Goal: Communication & Community: Answer question/provide support

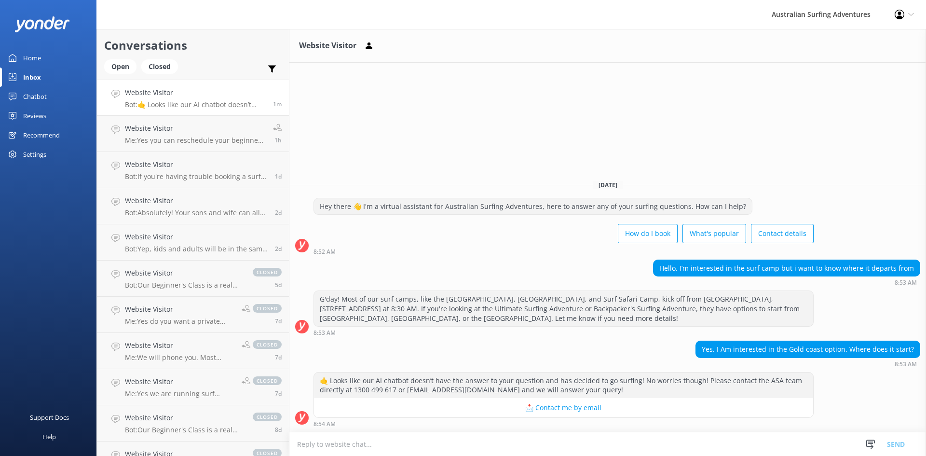
click at [354, 441] on textarea at bounding box center [607, 444] width 636 height 24
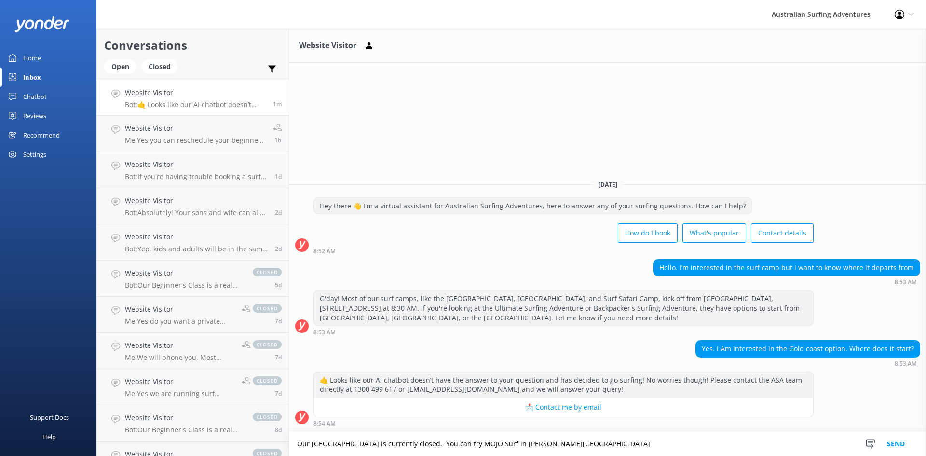
type textarea "Our [GEOGRAPHIC_DATA] is currently closed. You can try MOJO Surf in [PERSON_NAM…"
click at [891, 443] on button "Send" at bounding box center [896, 444] width 36 height 24
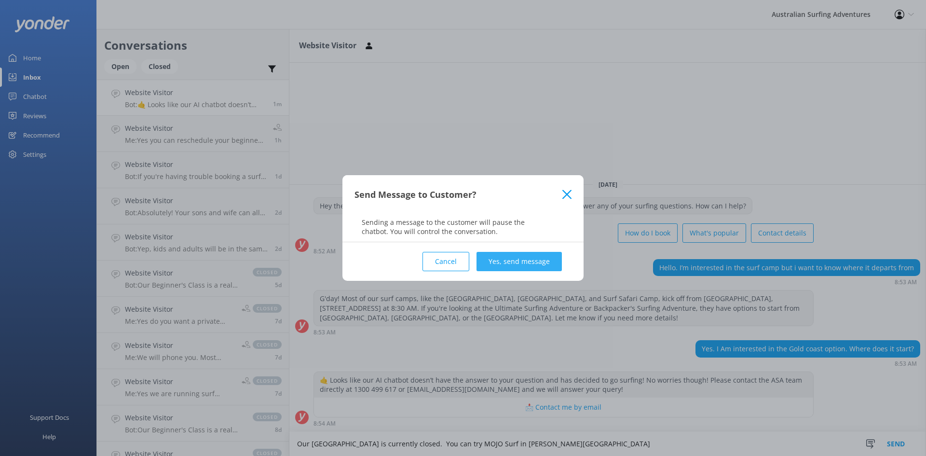
click at [507, 259] on button "Yes, send message" at bounding box center [518, 261] width 85 height 19
